Goal: Download file/media

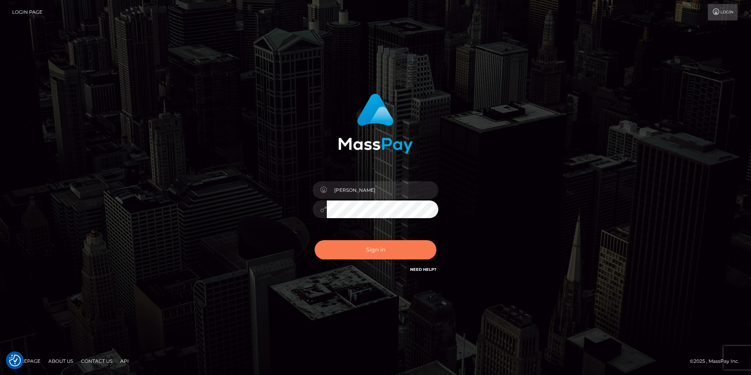
click at [416, 250] on button "Sign in" at bounding box center [376, 249] width 122 height 19
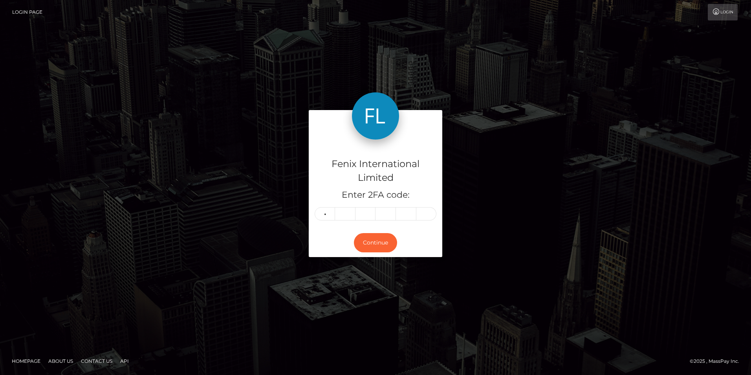
type input "6"
type input "8"
type input "1"
type input "5"
type input "1"
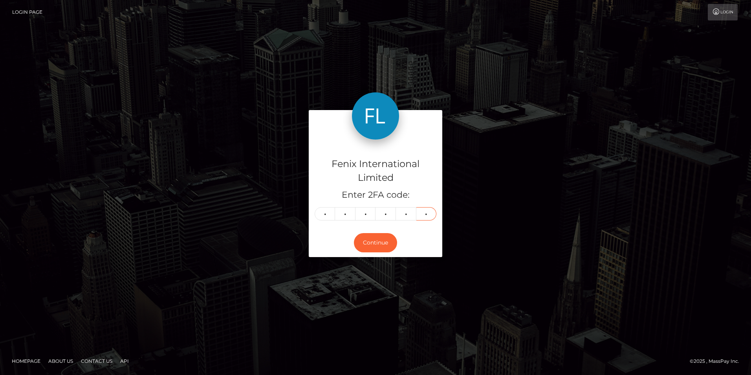
type input "8"
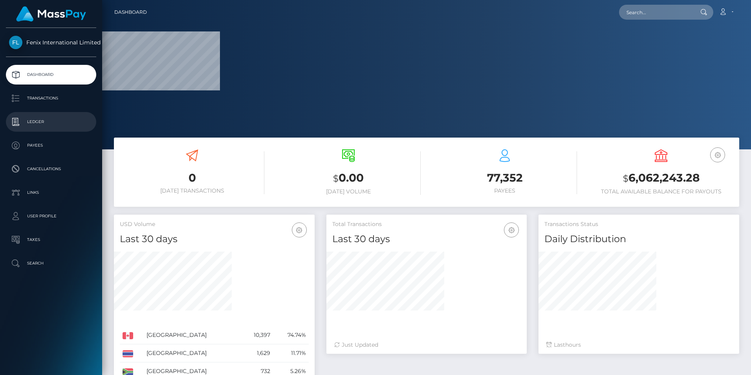
click at [44, 121] on p "Ledger" at bounding box center [51, 122] width 84 height 12
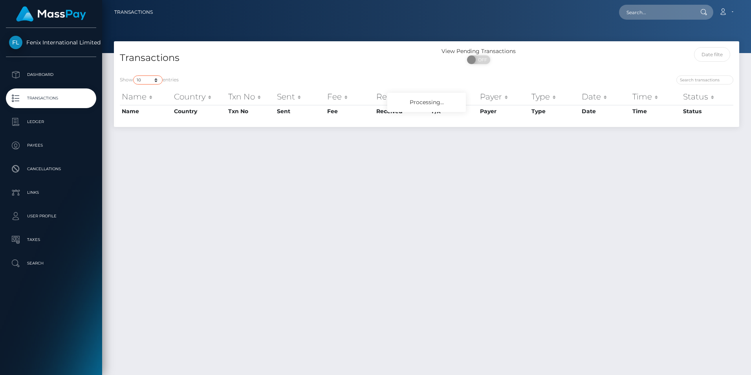
drag, startPoint x: 142, startPoint y: 77, endPoint x: 150, endPoint y: 81, distance: 9.0
click at [142, 77] on select "10 25 50 100 250 500 1,000 3,500" at bounding box center [147, 79] width 29 height 9
select select "3500"
click at [134, 75] on select "10 25 50 100 250 500 1,000 3,500" at bounding box center [147, 79] width 29 height 9
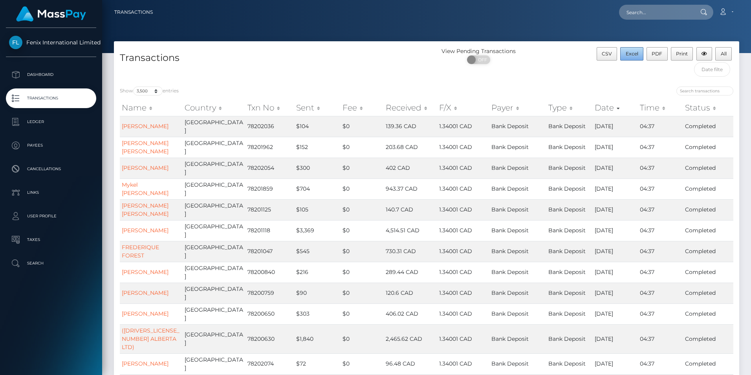
click at [628, 54] on span "Excel" at bounding box center [632, 54] width 13 height 6
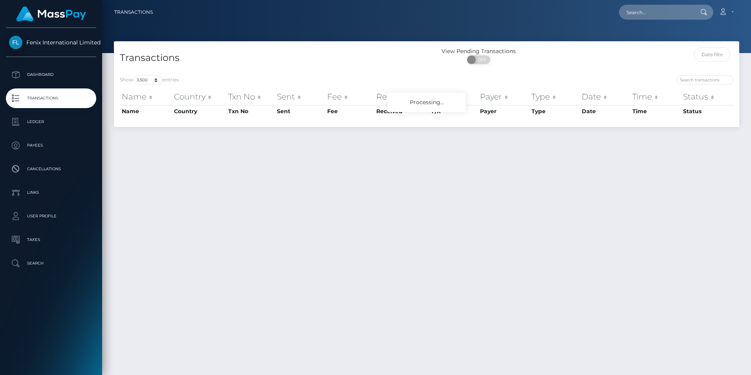
select select "3500"
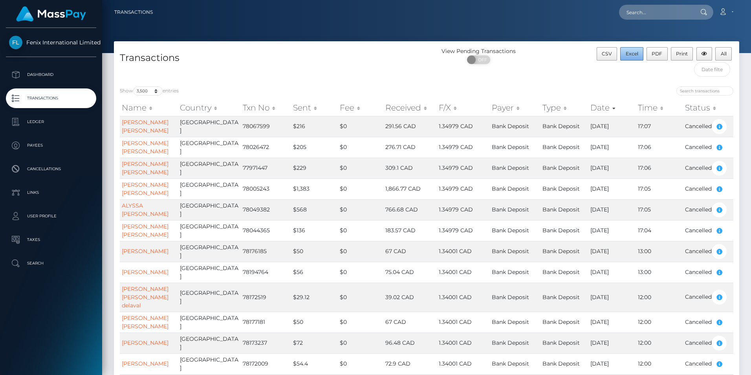
click at [633, 53] on span "Excel" at bounding box center [632, 54] width 13 height 6
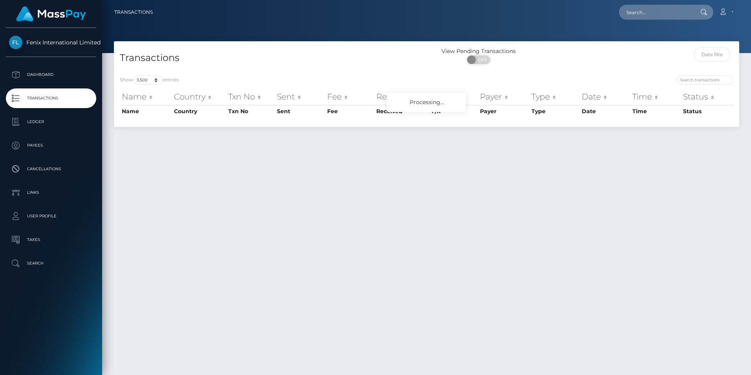
select select "3500"
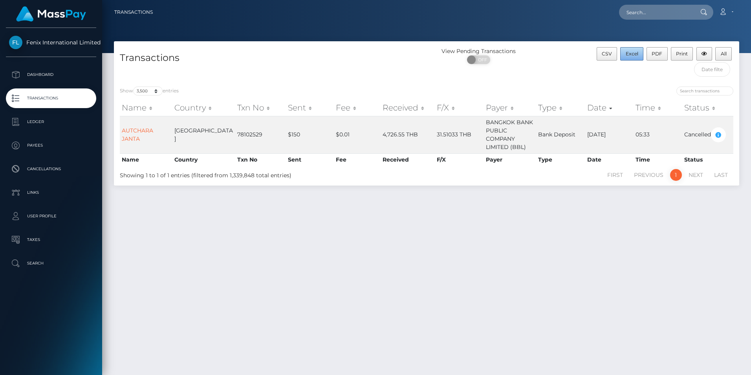
click at [630, 52] on span "Excel" at bounding box center [632, 54] width 13 height 6
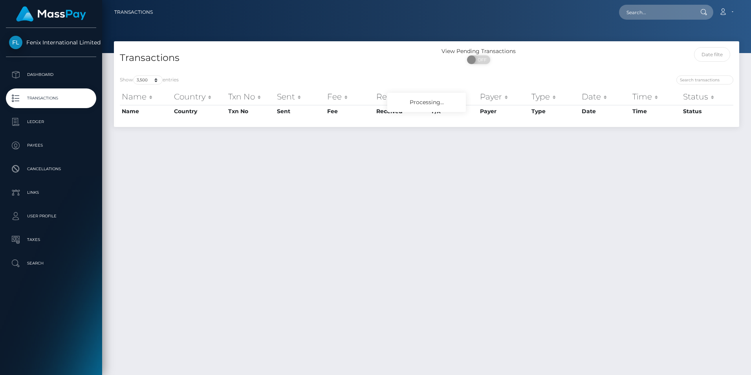
select select "3500"
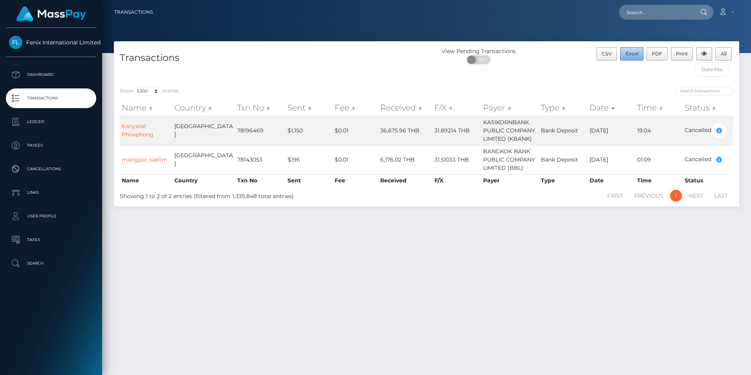
click at [630, 54] on span "Excel" at bounding box center [632, 54] width 13 height 6
click at [480, 232] on div "Transactions View Pending Transactions ON OFF CSV Excel PDF Print All Show 10 2…" at bounding box center [426, 204] width 649 height 326
